Goal: Task Accomplishment & Management: Use online tool/utility

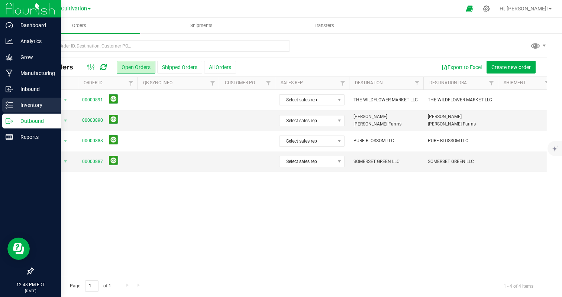
click at [22, 105] on p "Inventory" at bounding box center [35, 105] width 45 height 9
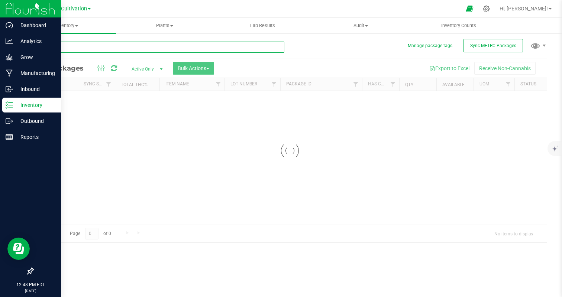
click at [114, 47] on input "text" at bounding box center [158, 47] width 251 height 11
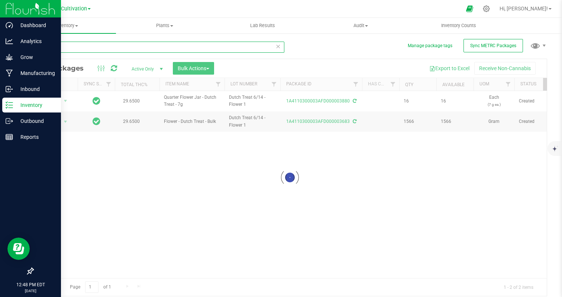
type input "dutch"
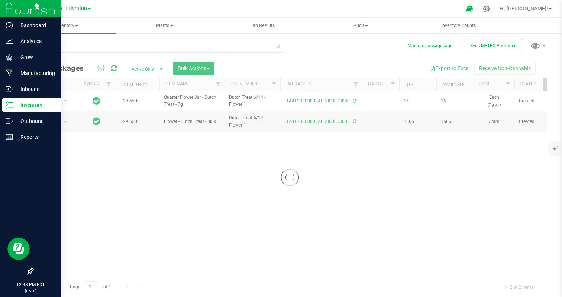
click at [190, 64] on div at bounding box center [289, 177] width 513 height 237
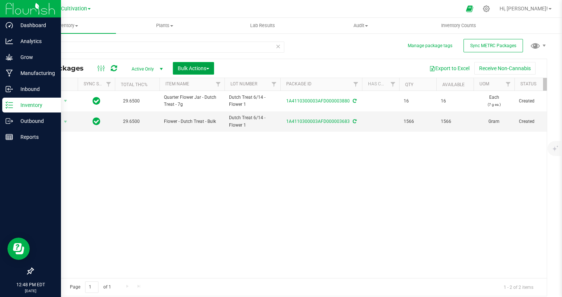
click at [202, 67] on span "Bulk Actions" at bounding box center [194, 68] width 32 height 6
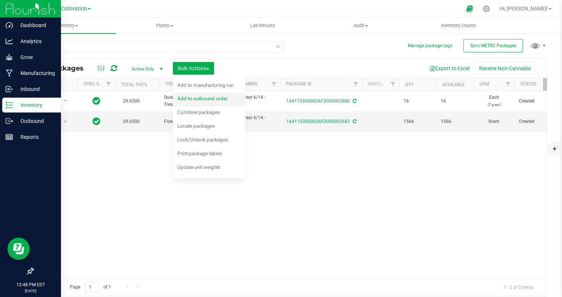
click at [218, 102] on div "Add to outbound order" at bounding box center [207, 100] width 61 height 12
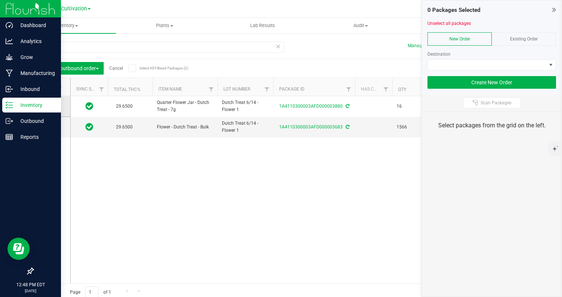
click at [49, 106] on icon at bounding box center [49, 106] width 5 height 0
click at [0, 0] on input "checkbox" at bounding box center [0, 0] width 0 height 0
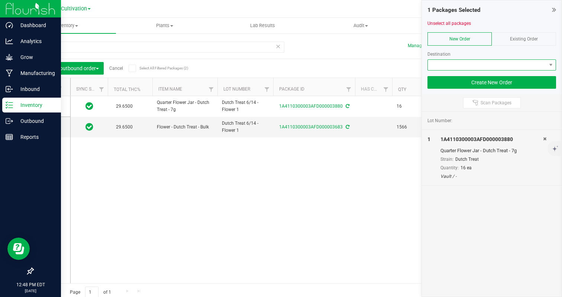
click at [474, 66] on span at bounding box center [486, 65] width 118 height 10
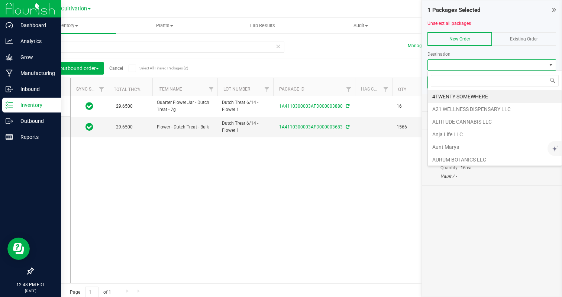
scroll to position [11, 129]
type input "cloud"
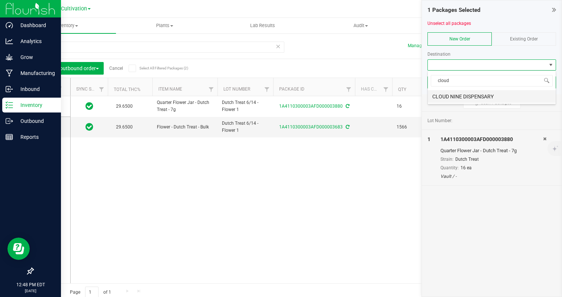
click at [474, 96] on li "CLOUD NINE DISPENSARY" at bounding box center [491, 96] width 128 height 13
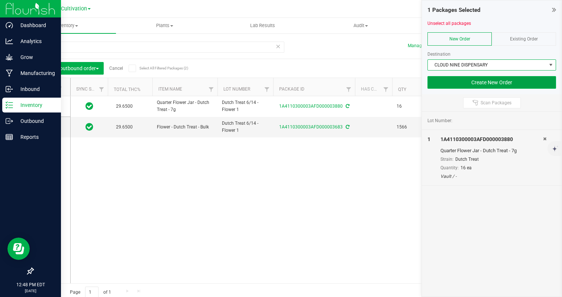
click at [489, 81] on button "Create New Order" at bounding box center [491, 82] width 129 height 13
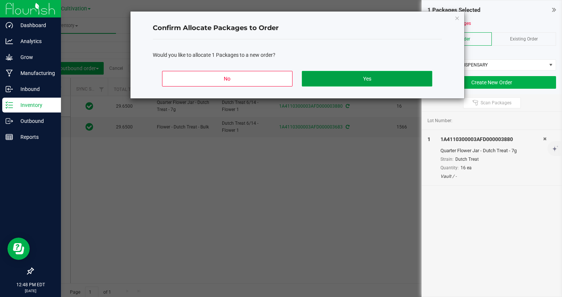
click at [344, 80] on button "Yes" at bounding box center [367, 79] width 130 height 16
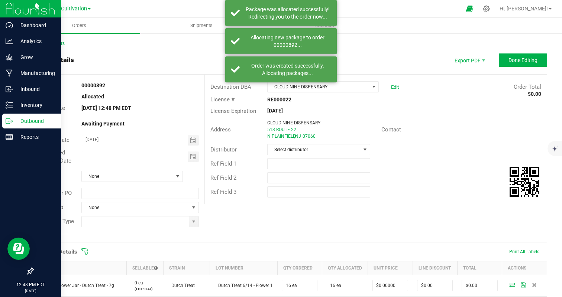
scroll to position [65, 0]
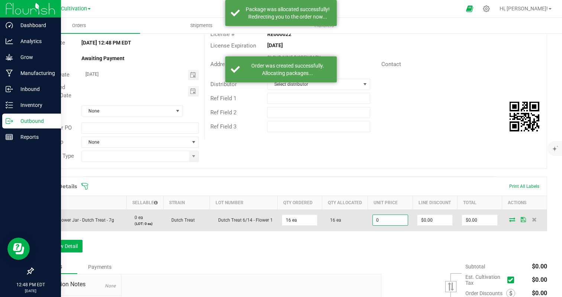
click at [394, 223] on input "0" at bounding box center [390, 220] width 35 height 10
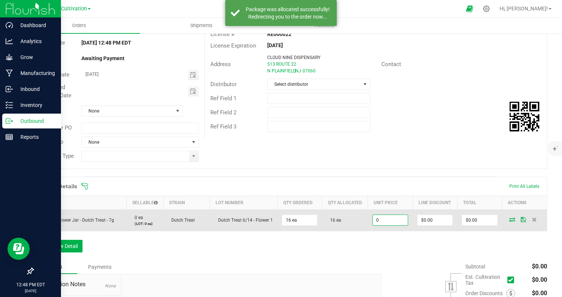
type input "$0.00000"
click at [478, 209] on td "$0.00" at bounding box center [479, 220] width 45 height 22
click at [478, 214] on td "$0.00" at bounding box center [479, 220] width 45 height 22
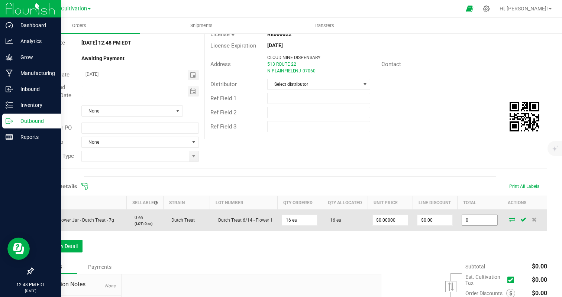
click at [478, 217] on input "0" at bounding box center [479, 220] width 35 height 10
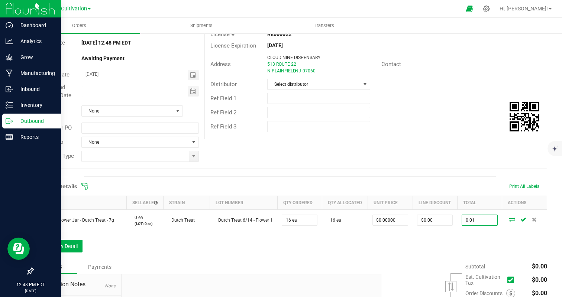
type input "0.01"
type input "$0.00063"
type input "$0.01"
click at [487, 124] on div "Ref Field 3" at bounding box center [376, 127] width 342 height 14
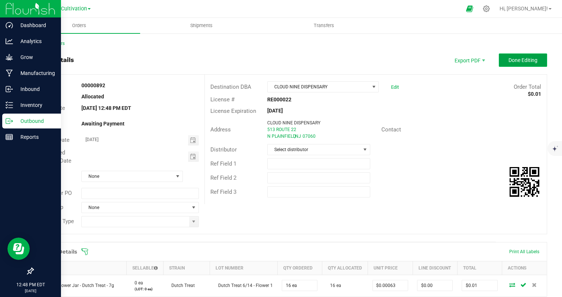
click at [526, 60] on span "Done Editing" at bounding box center [522, 60] width 29 height 6
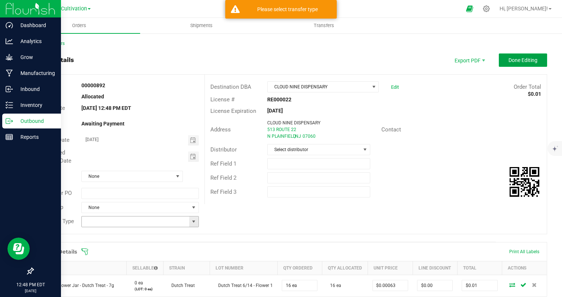
click at [192, 220] on span at bounding box center [194, 222] width 6 height 6
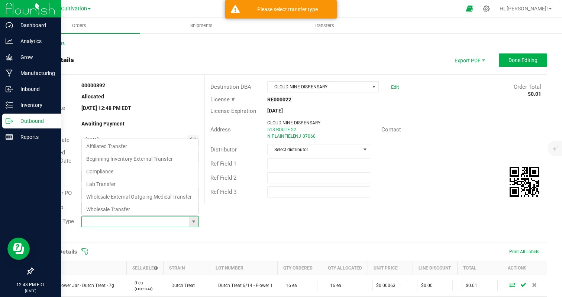
scroll to position [11, 117]
click at [121, 210] on li "Wholesale Transfer" at bounding box center [140, 209] width 116 height 13
type input "Wholesale Transfer"
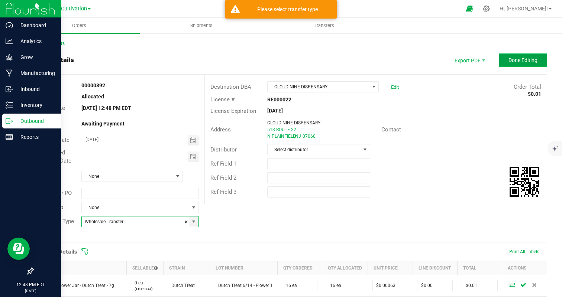
click at [521, 56] on button "Done Editing" at bounding box center [522, 59] width 48 height 13
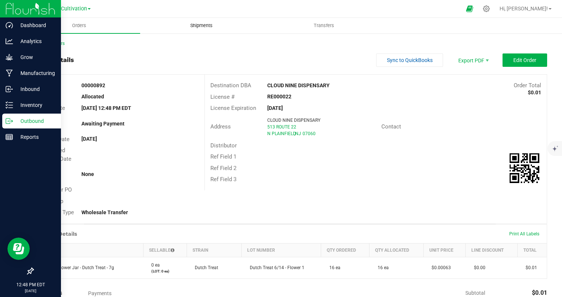
click at [203, 22] on uib-tab-heading "Shipments" at bounding box center [200, 25] width 121 height 15
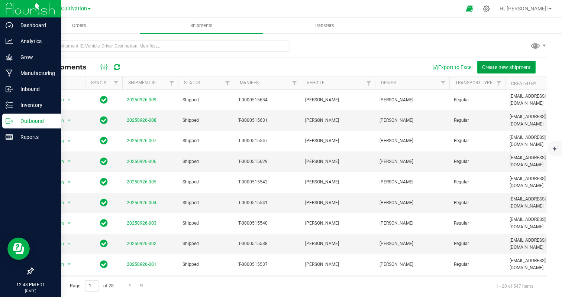
click at [497, 66] on span "Create new shipment" at bounding box center [506, 67] width 49 height 6
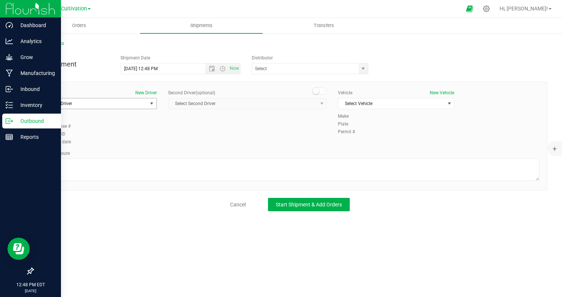
click at [89, 99] on span "Select Driver" at bounding box center [94, 103] width 106 height 10
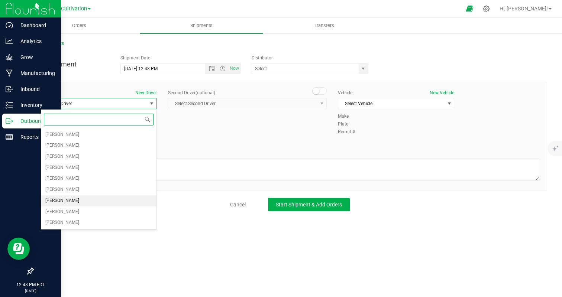
click at [75, 205] on li "[PERSON_NAME]" at bounding box center [99, 200] width 116 height 11
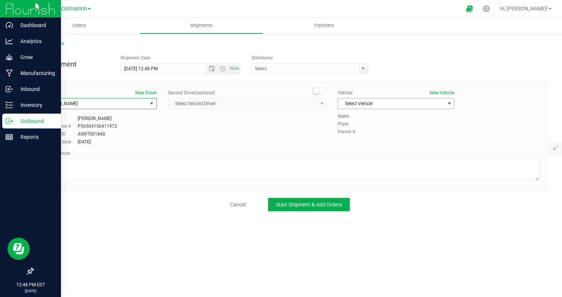
click at [378, 103] on span "Select Vehicle" at bounding box center [391, 103] width 106 height 10
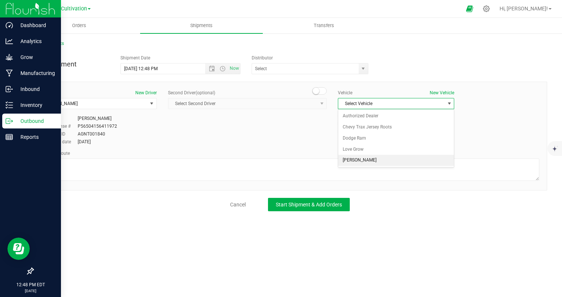
click at [360, 165] on li "[PERSON_NAME]" at bounding box center [396, 160] width 116 height 11
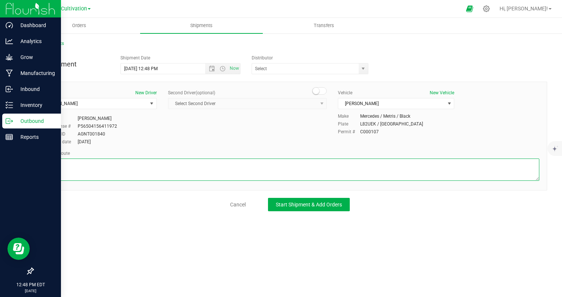
click at [355, 167] on textarea at bounding box center [289, 170] width 498 height 22
type textarea "randomized by facility"
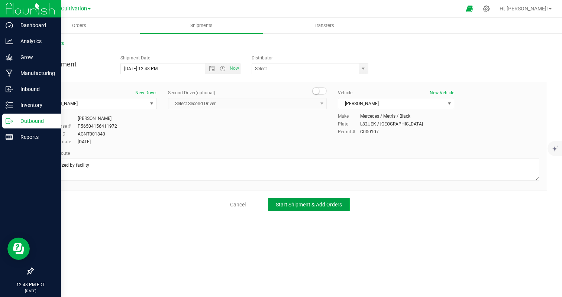
click at [336, 200] on button "Start Shipment & Add Orders" at bounding box center [309, 204] width 82 height 13
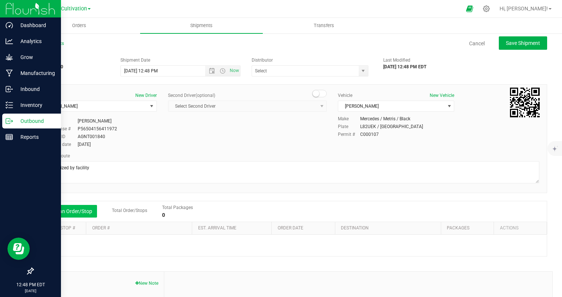
click at [76, 213] on button "Add an Order/Stop" at bounding box center [68, 211] width 58 height 13
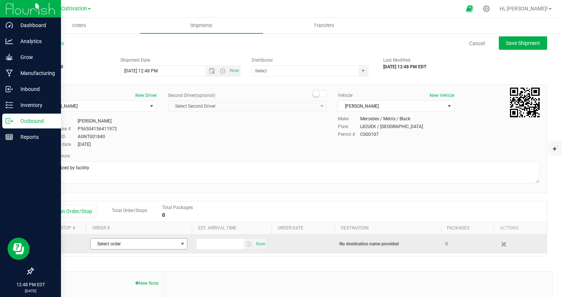
click at [129, 246] on span "Select order" at bounding box center [134, 244] width 87 height 10
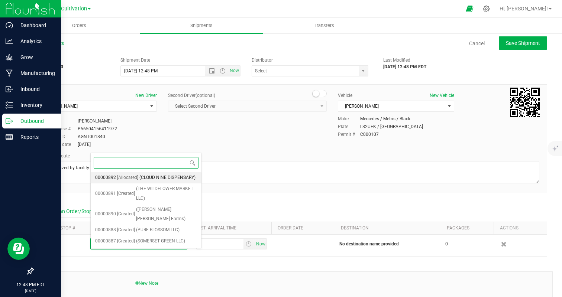
click at [150, 175] on span "(CLOUD NINE DISPENSARY)" at bounding box center [167, 178] width 56 height 10
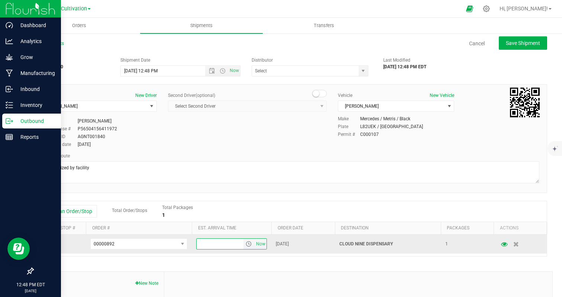
click at [222, 249] on input "text" at bounding box center [219, 244] width 47 height 10
type input "9:00 PM"
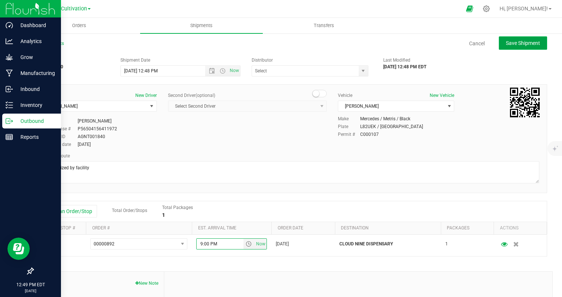
click at [513, 45] on span "Save Shipment" at bounding box center [522, 43] width 34 height 6
type input "[DATE] 4:48 PM"
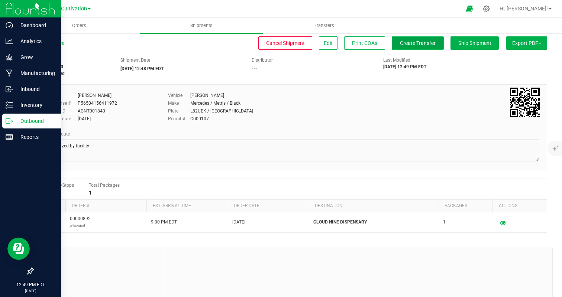
click at [436, 46] on button "Create Transfer" at bounding box center [417, 42] width 52 height 13
click at [481, 42] on span "Ship Shipment" at bounding box center [474, 43] width 33 height 6
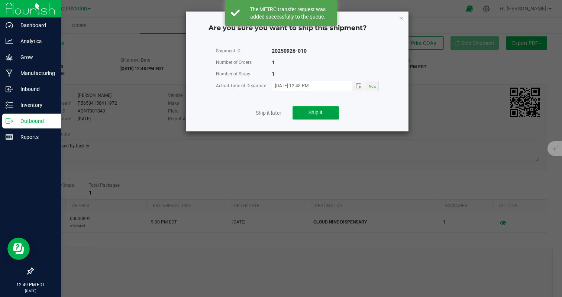
click at [307, 116] on button "Ship it" at bounding box center [315, 112] width 46 height 13
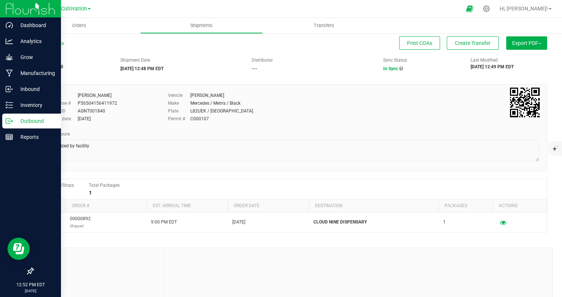
click at [13, 118] on p "Outbound" at bounding box center [35, 121] width 45 height 9
